Goal: Navigation & Orientation: Find specific page/section

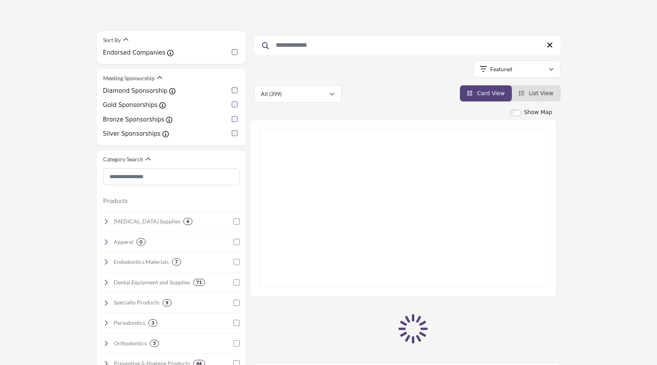
scroll to position [76, 0]
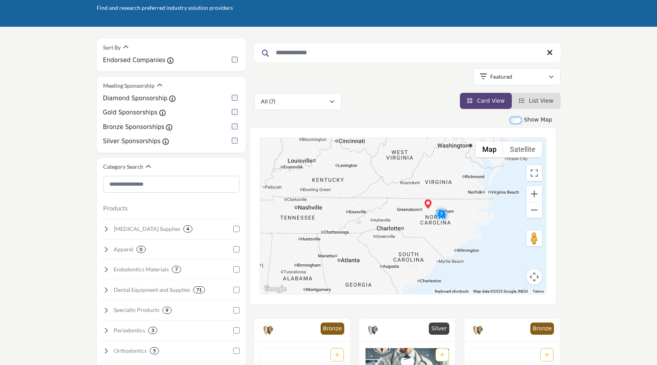
scroll to position [72, 0]
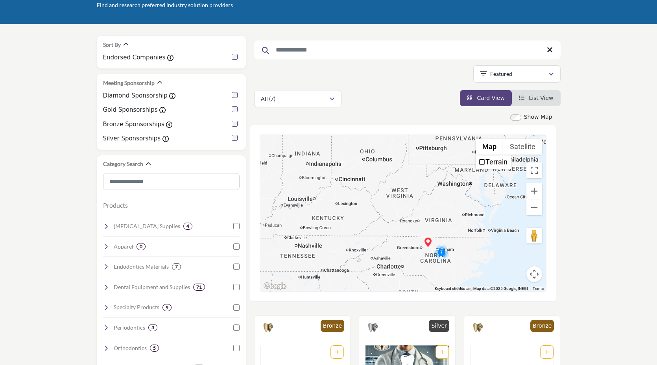
click at [524, 118] on div "Show Map" at bounding box center [532, 117] width 42 height 8
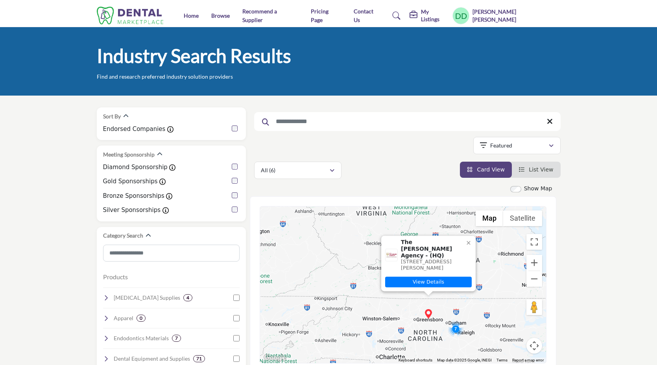
drag, startPoint x: 617, startPoint y: 269, endPoint x: 579, endPoint y: 206, distance: 73.7
drag, startPoint x: 599, startPoint y: 253, endPoint x: 575, endPoint y: 159, distance: 96.3
drag, startPoint x: 407, startPoint y: 156, endPoint x: 406, endPoint y: 137, distance: 19.0
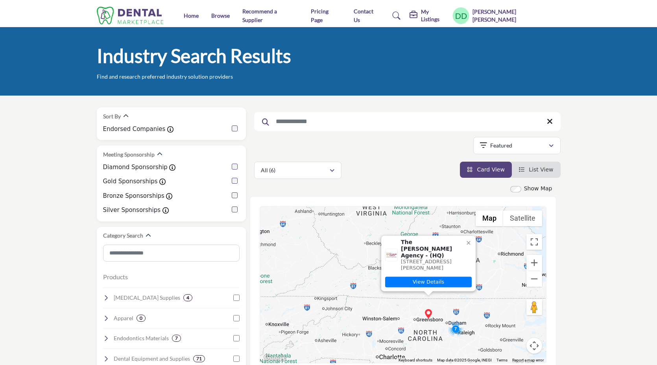
click at [406, 135] on div "Searched Term Searched Results 6" at bounding box center [407, 143] width 307 height 72
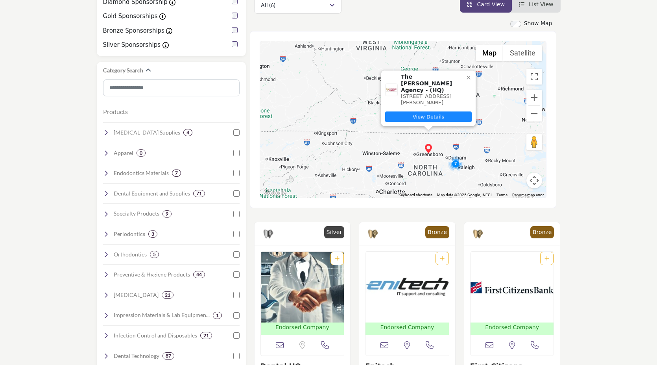
scroll to position [169, 0]
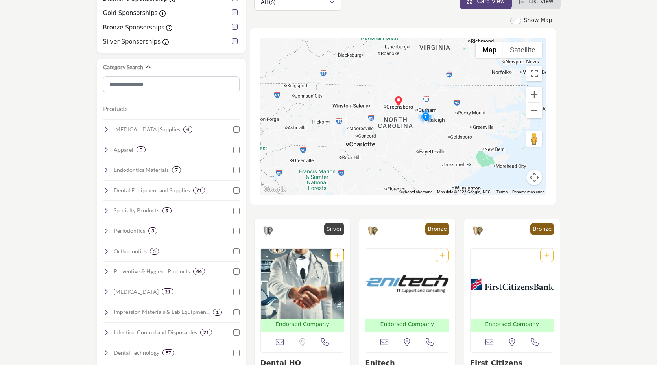
drag, startPoint x: 428, startPoint y: 159, endPoint x: 399, endPoint y: 113, distance: 54.4
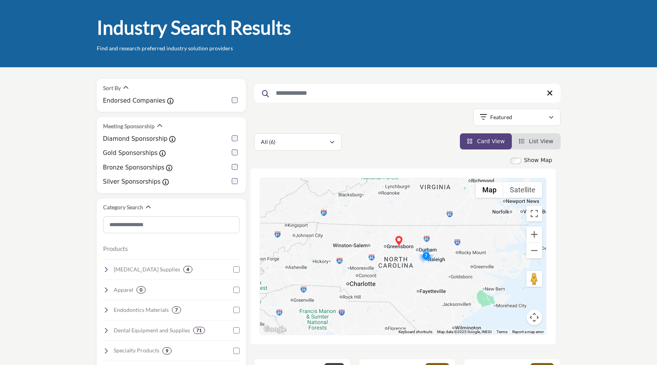
scroll to position [0, 0]
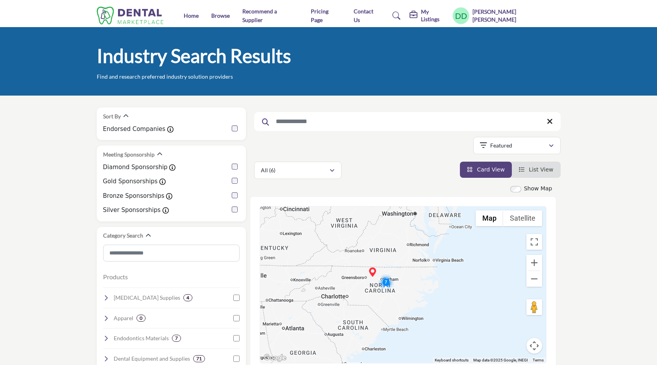
drag, startPoint x: 428, startPoint y: 318, endPoint x: 406, endPoint y: 276, distance: 48.3
